Goal: Information Seeking & Learning: Learn about a topic

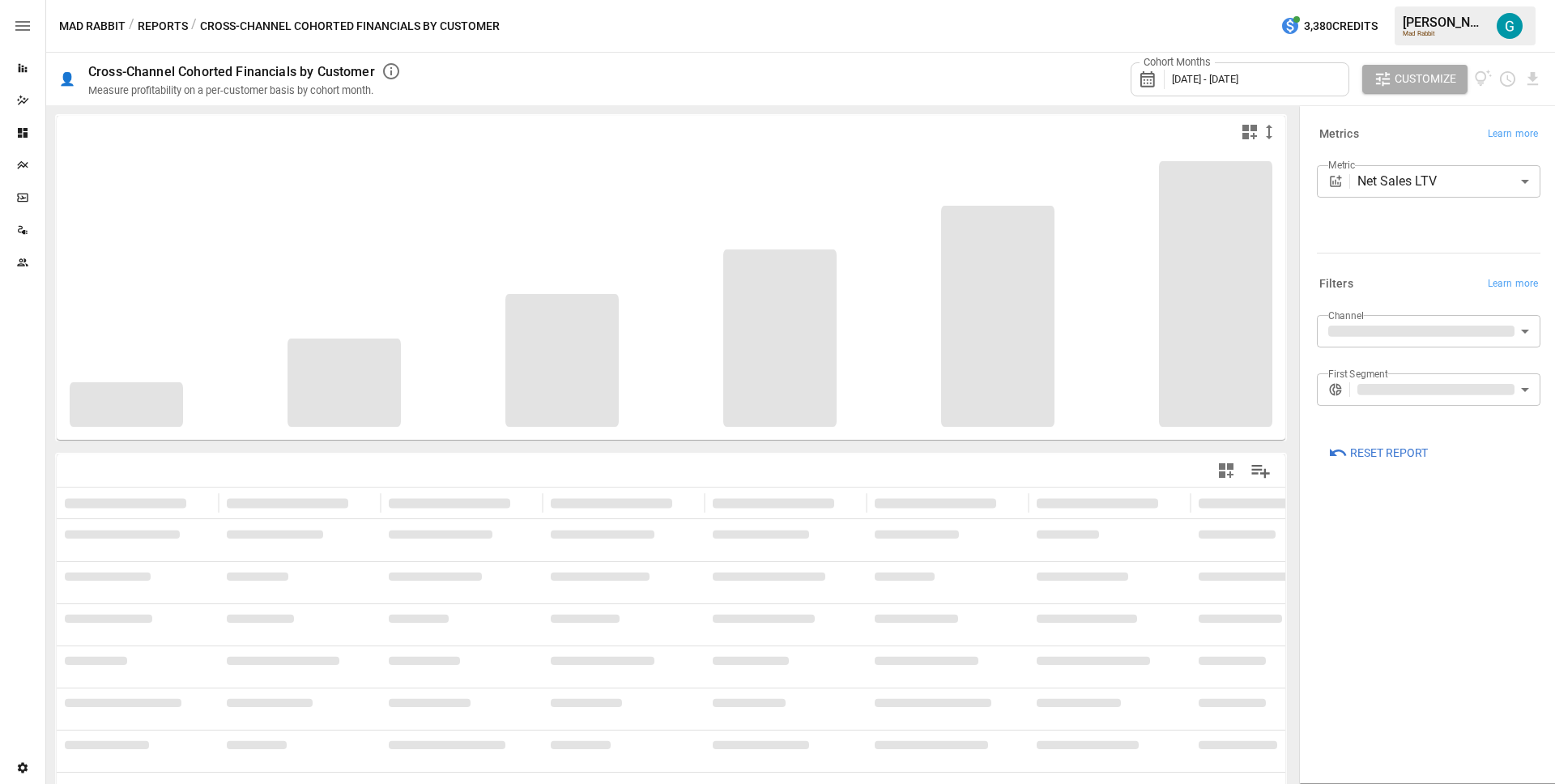
click at [944, 65] on div "Cohort Months [DATE] - [DATE] Customize" at bounding box center [978, 79] width 1128 height 53
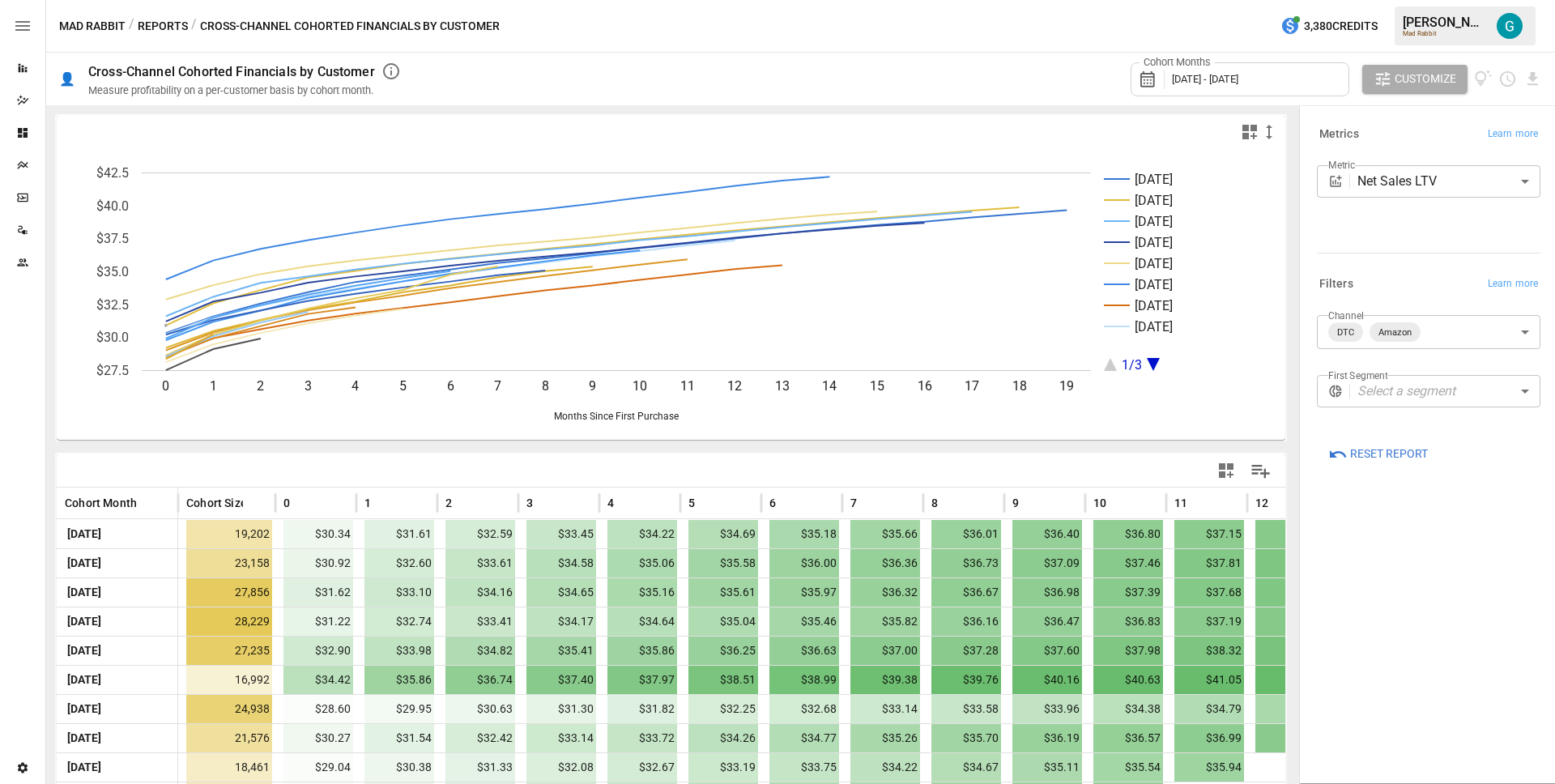
click at [1440, 0] on body "Reports Dazzler Studio Dashboards Plans SmartModel ™ Data Sources Team Settings…" at bounding box center [778, 0] width 1555 height 0
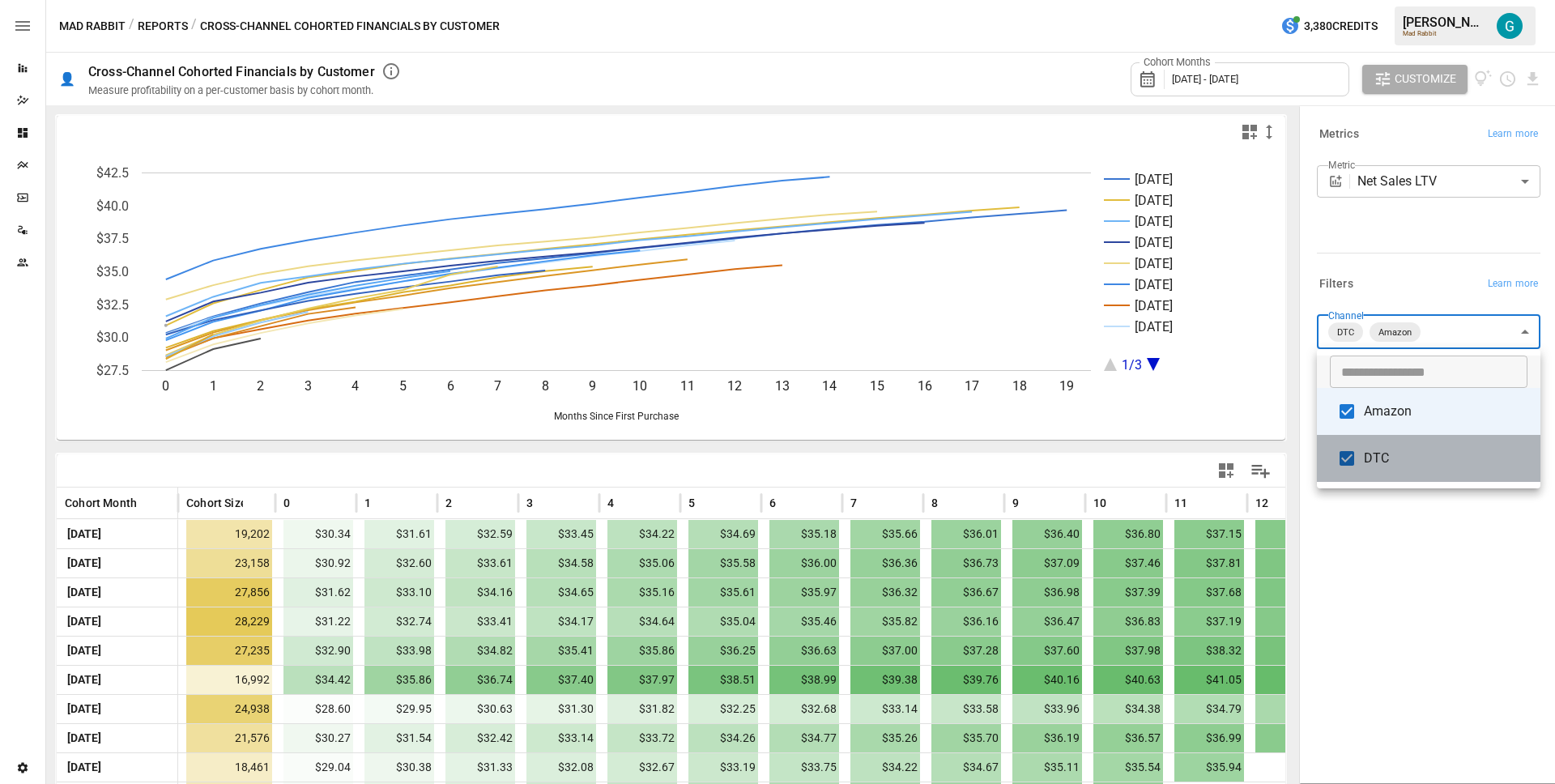
click at [1389, 452] on span "DTC" at bounding box center [1445, 458] width 163 height 20
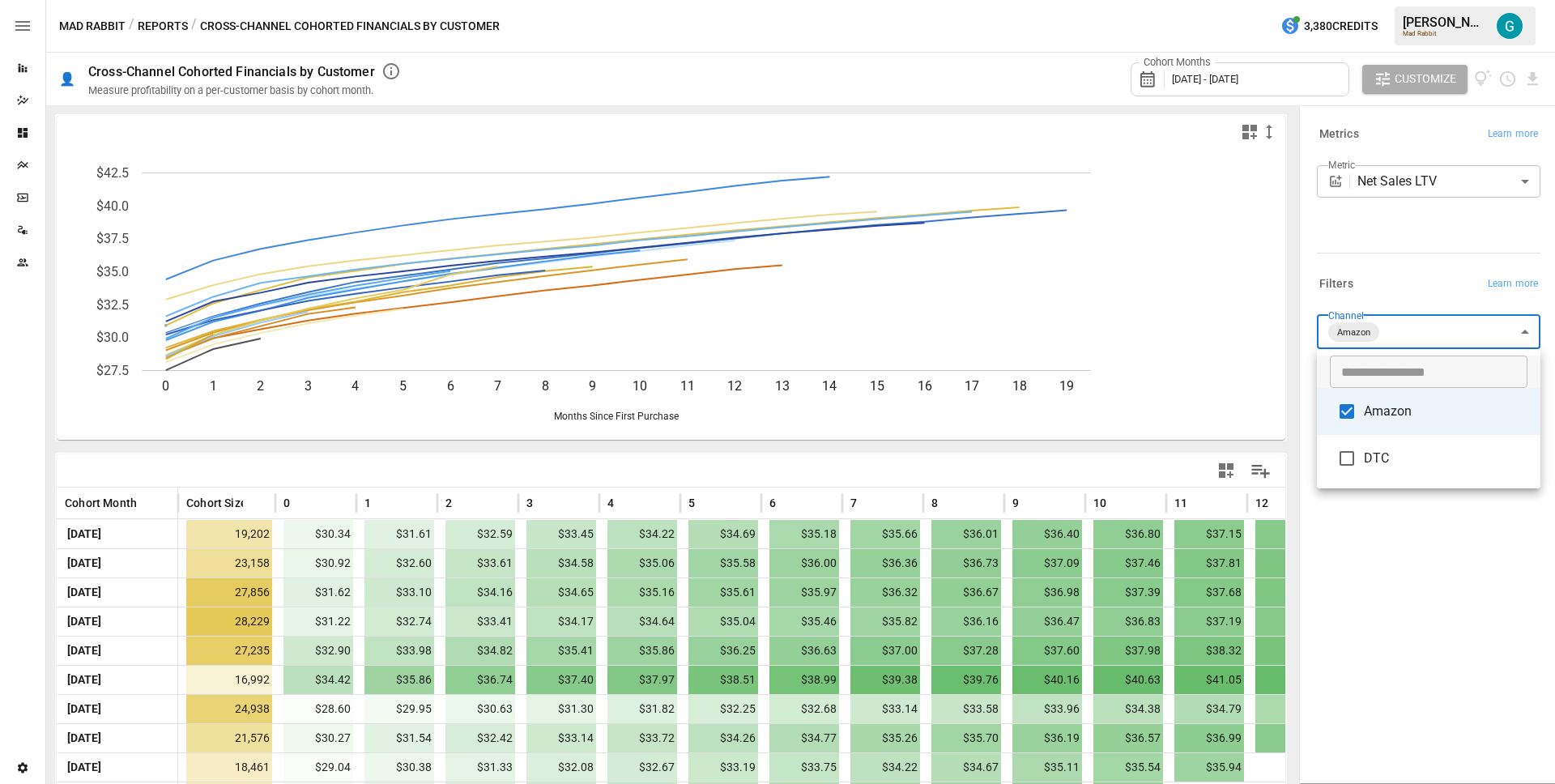
click at [1393, 562] on div at bounding box center [778, 392] width 1555 height 784
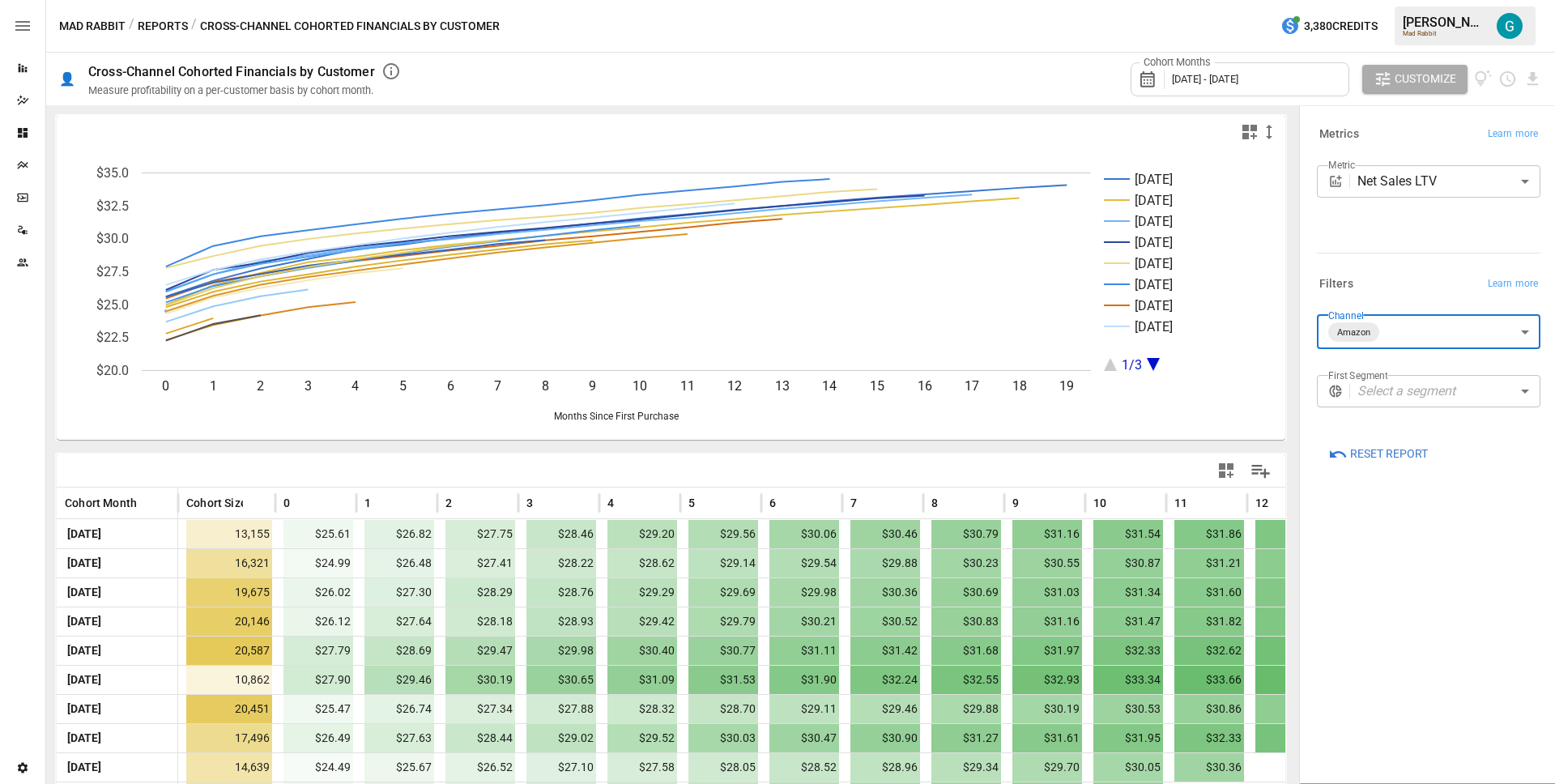
click at [1407, 0] on body "Reports Dazzler Studio Dashboards Plans SmartModel ™ Data Sources Team Settings…" at bounding box center [778, 0] width 1555 height 0
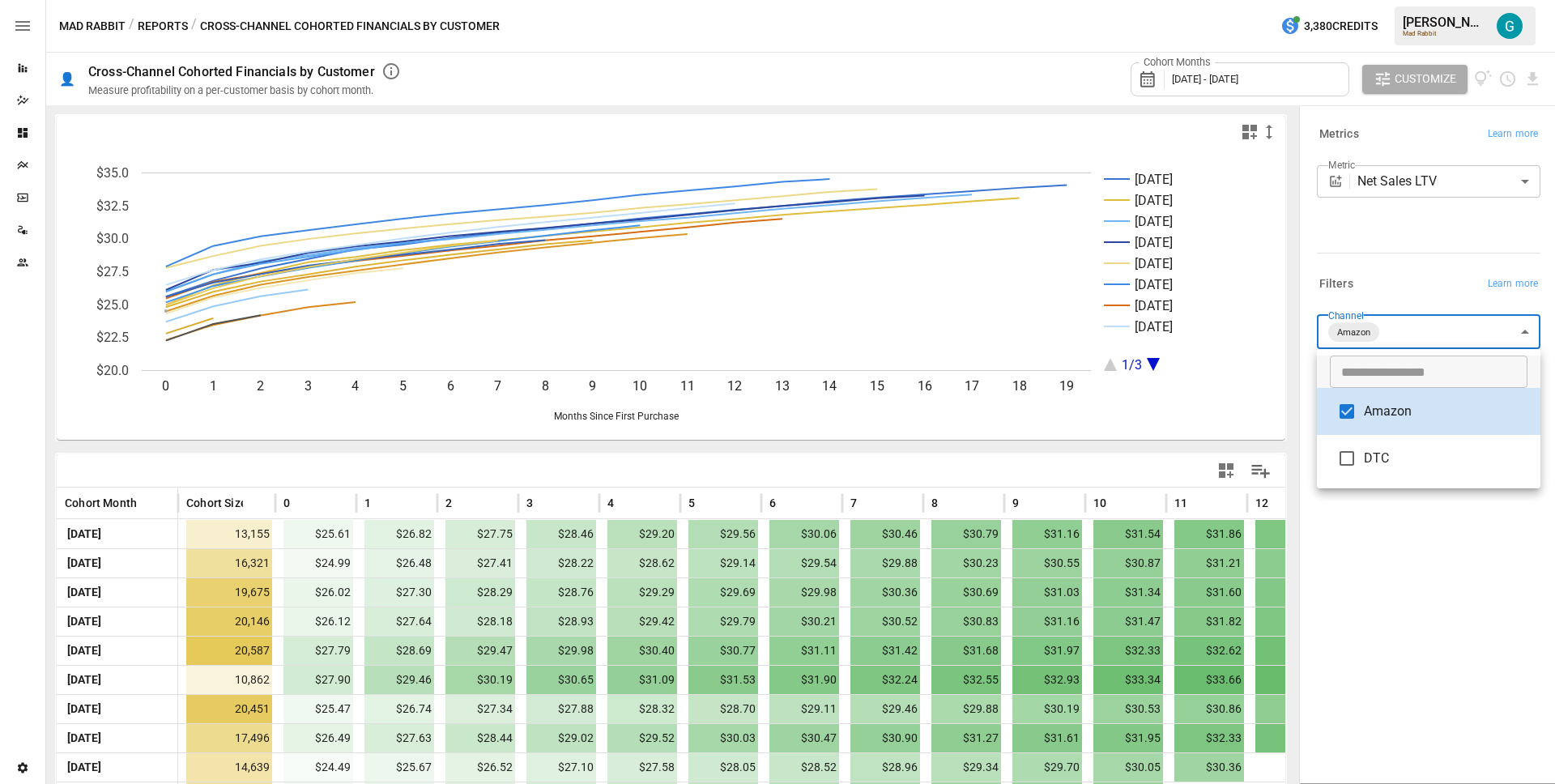
click at [1396, 477] on li "DTC" at bounding box center [1428, 458] width 223 height 47
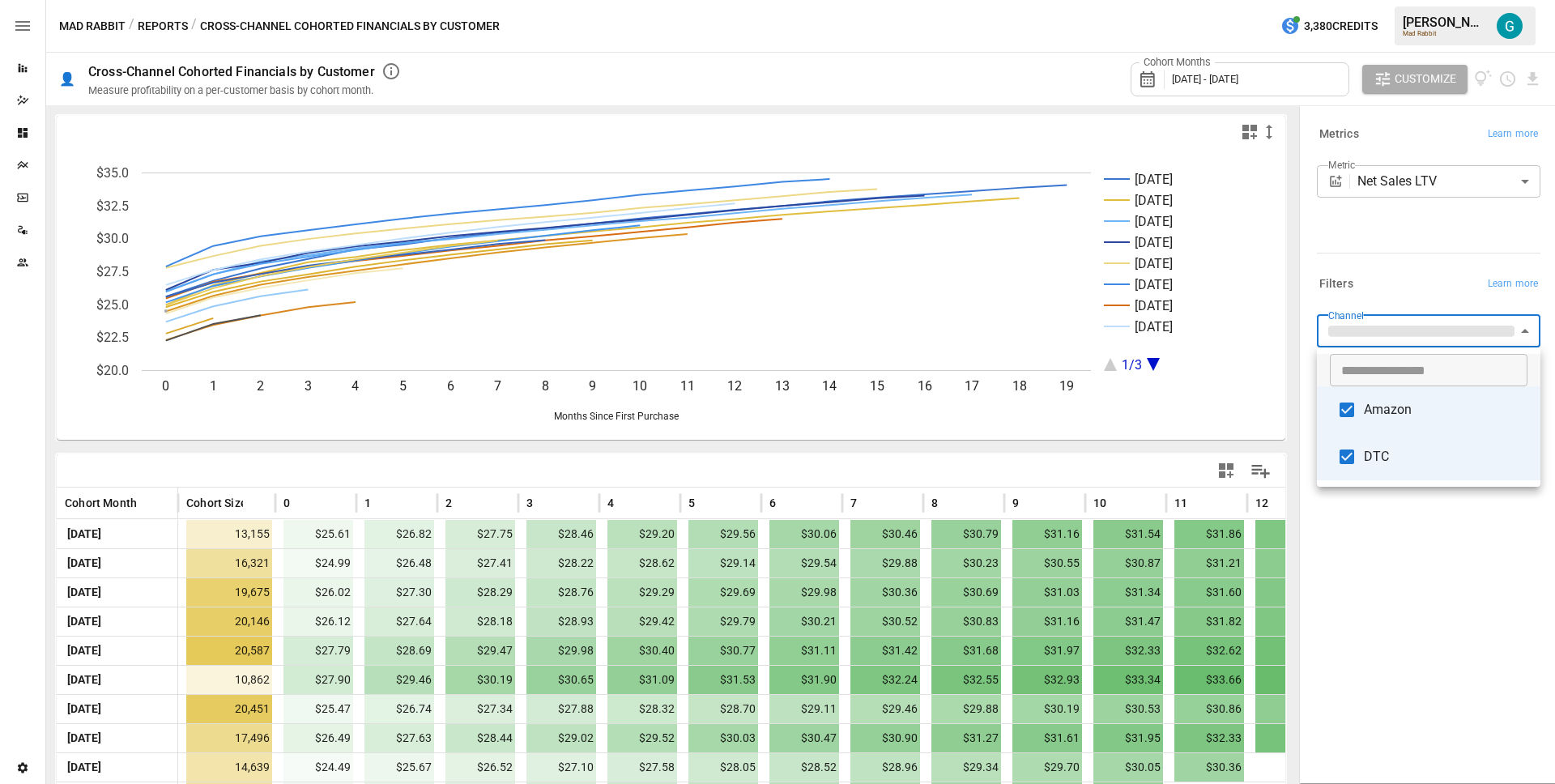
click at [1397, 411] on span "Amazon" at bounding box center [1445, 410] width 163 height 20
type input "***"
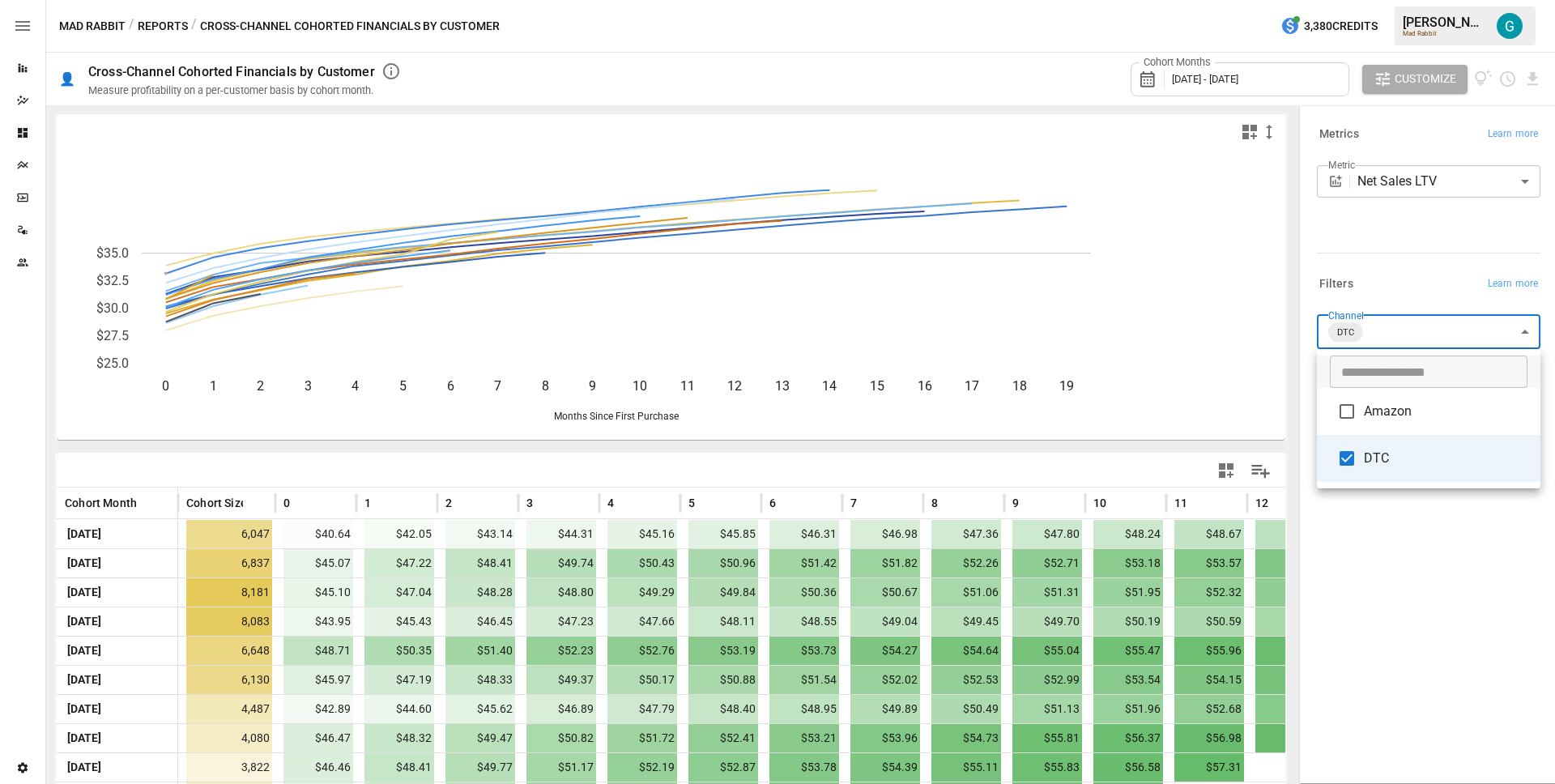
click at [1384, 567] on div at bounding box center [778, 392] width 1555 height 784
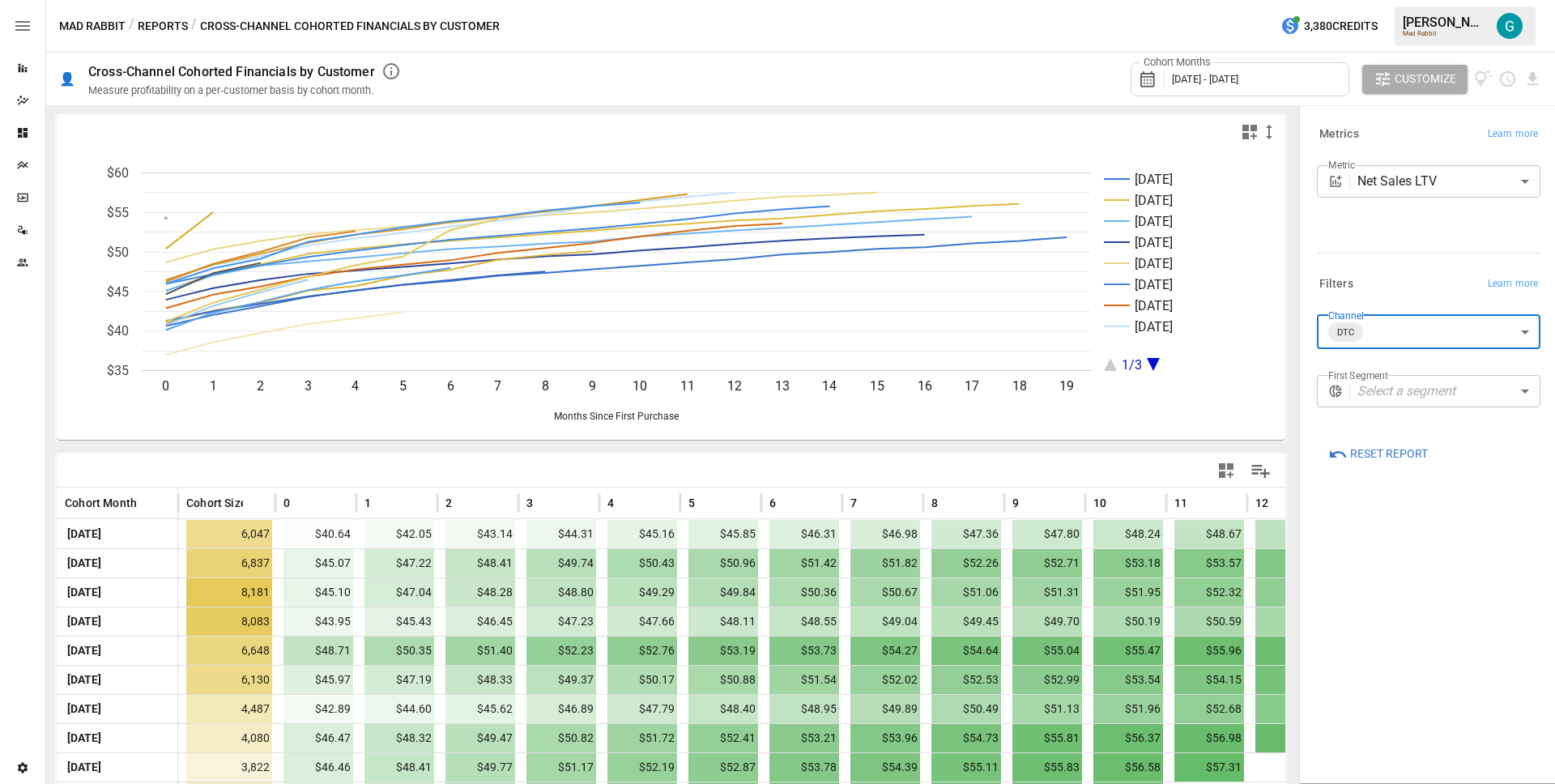
click at [1369, 237] on div "**********" at bounding box center [1428, 205] width 223 height 81
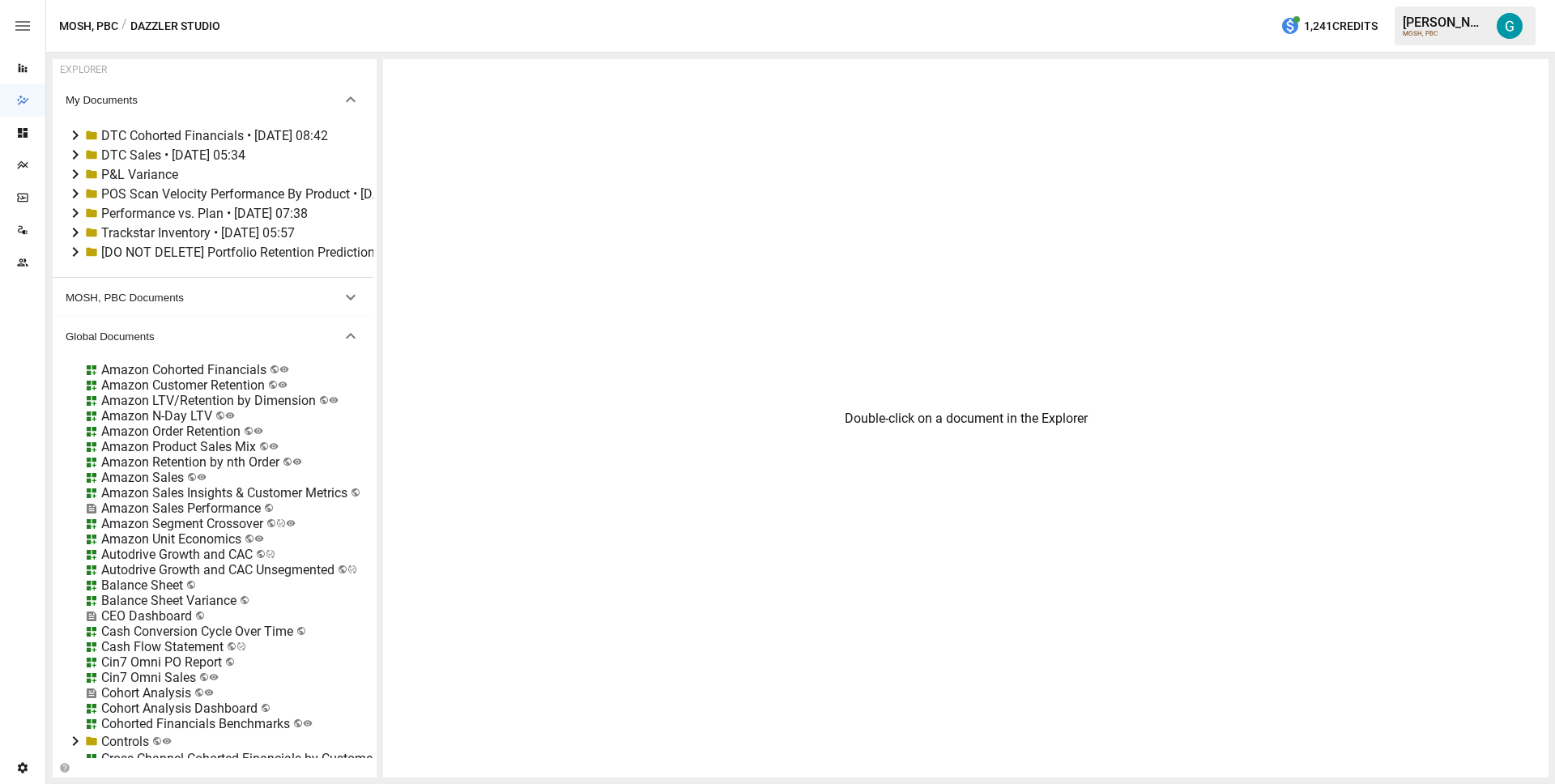
click at [844, 129] on div "Double-click on a document in the Explorer" at bounding box center [965, 418] width 1165 height 718
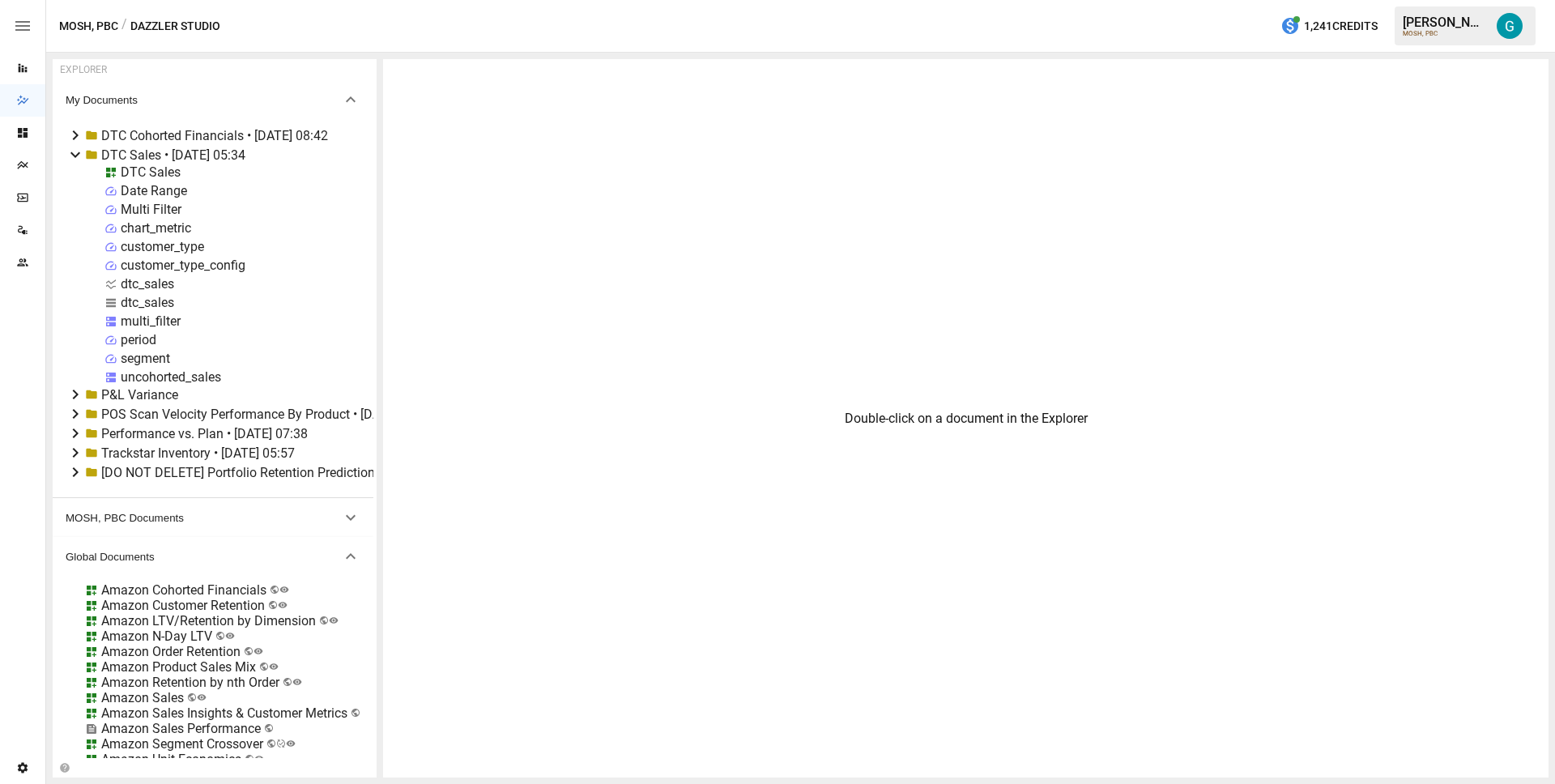
click at [75, 157] on icon at bounding box center [75, 155] width 10 height 6
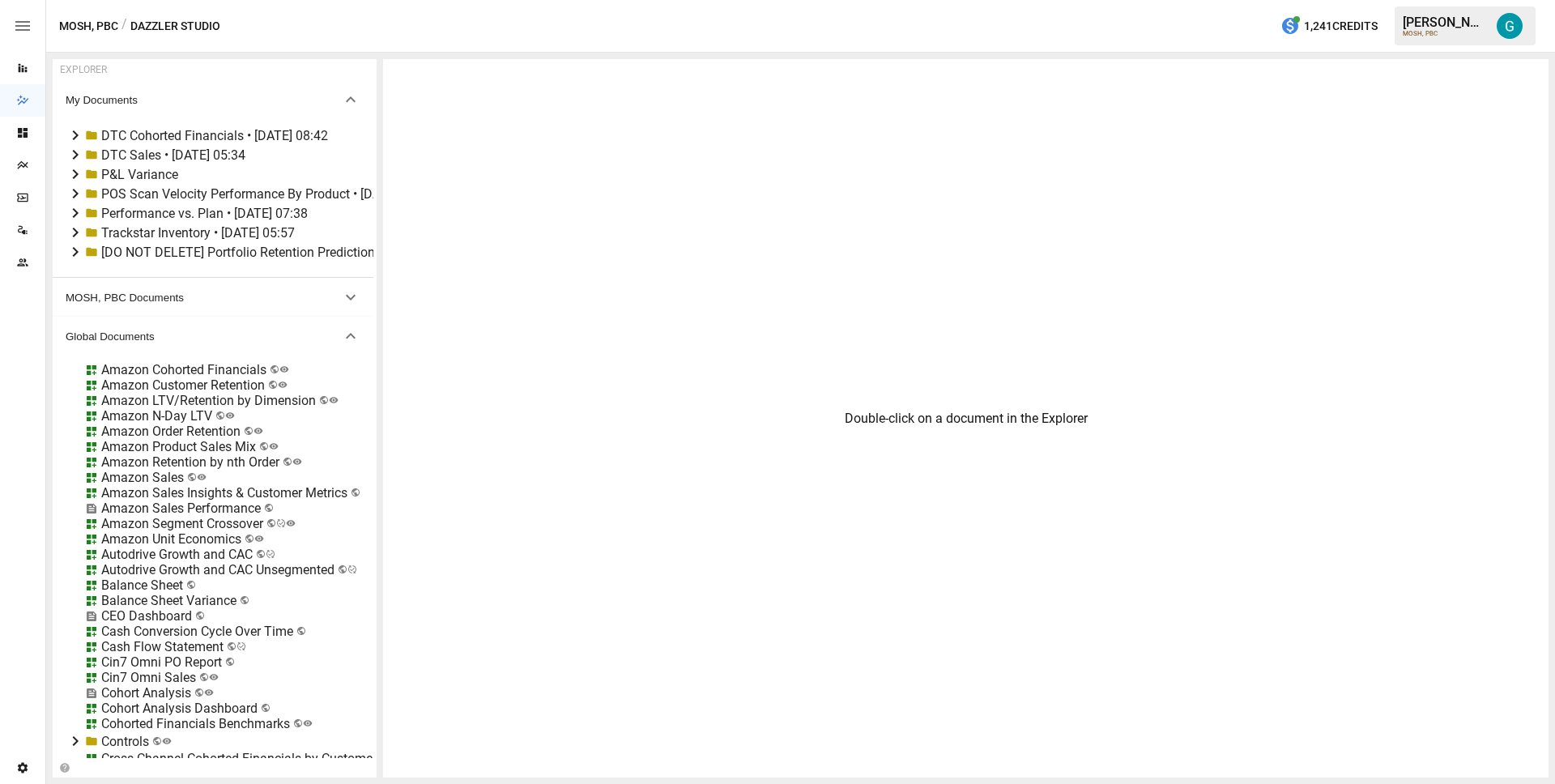
click at [948, 23] on div "MOSH, PBC / Dazzler Studio 1,241 Credits [PERSON_NAME] MOSH, PBC" at bounding box center [801, 26] width 1509 height 52
click at [1085, 145] on div "Double-click on a document in the Explorer" at bounding box center [965, 418] width 1165 height 718
